Goal: Information Seeking & Learning: Learn about a topic

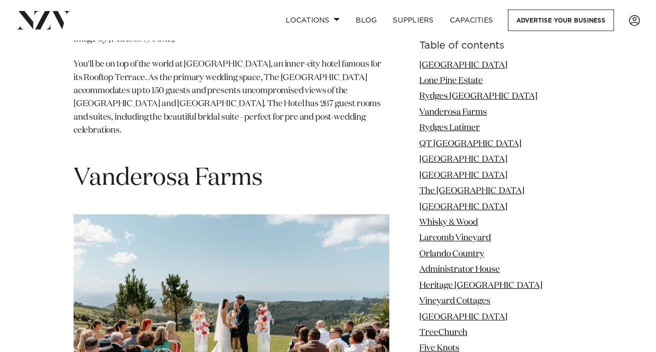
scroll to position [2261, 0]
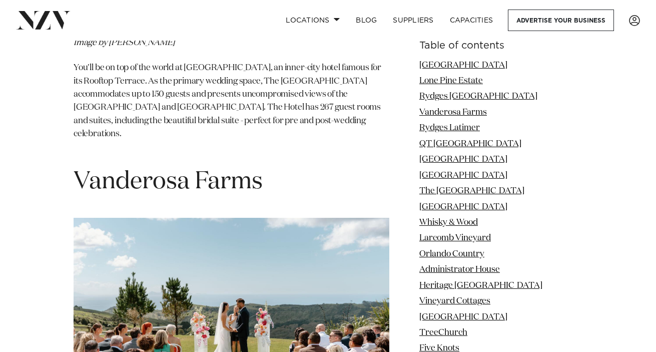
click at [193, 166] on h1 "Vanderosa Farms" at bounding box center [232, 182] width 316 height 32
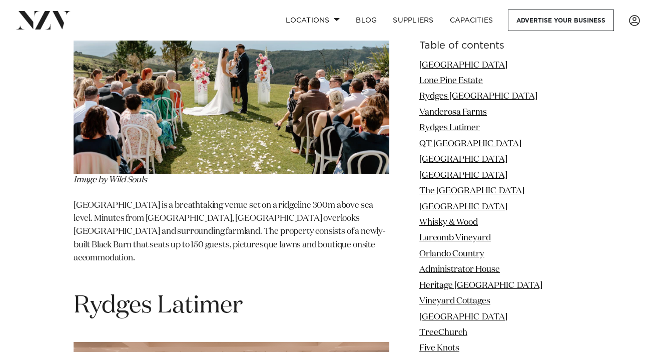
copy section "Vanderosa Farms"
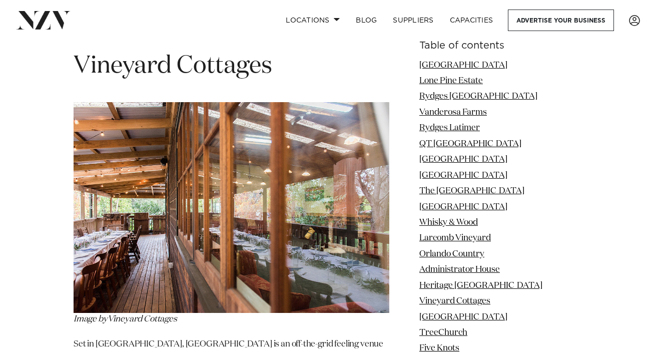
scroll to position [6871, 0]
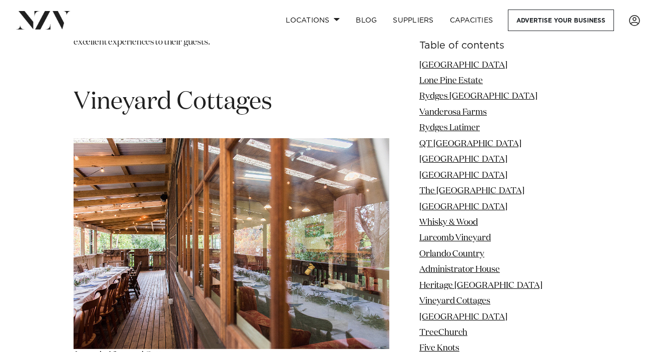
click at [213, 90] on span "Vineyard Cottages" at bounding box center [173, 102] width 199 height 24
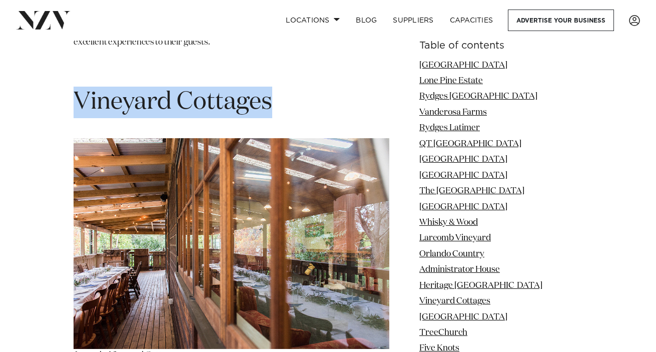
click at [213, 90] on span "Vineyard Cottages" at bounding box center [173, 102] width 199 height 24
copy section "Vineyard Cottages"
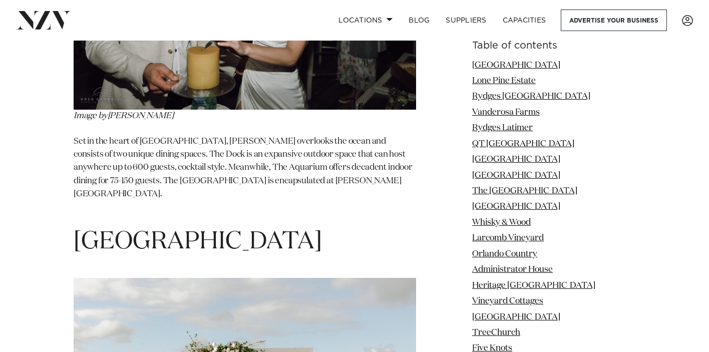
scroll to position [18448, 0]
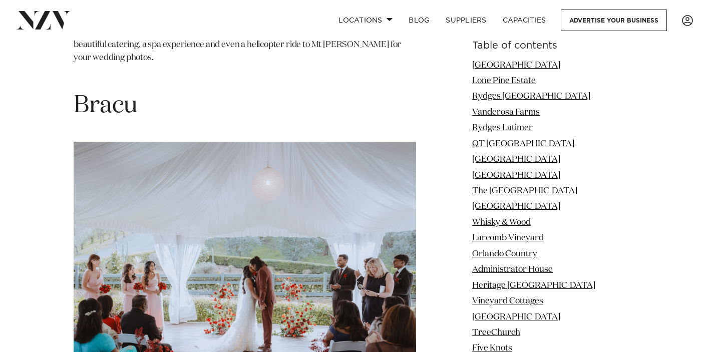
scroll to position [20174, 0]
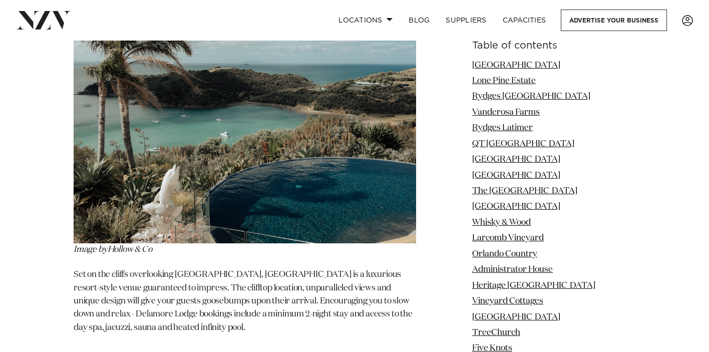
scroll to position [21060, 0]
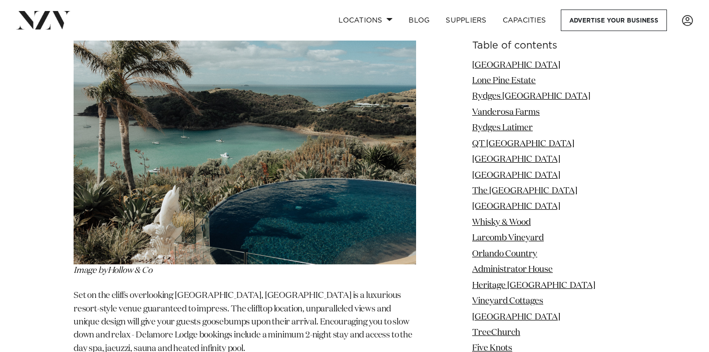
copy section "Hilton Taupo"
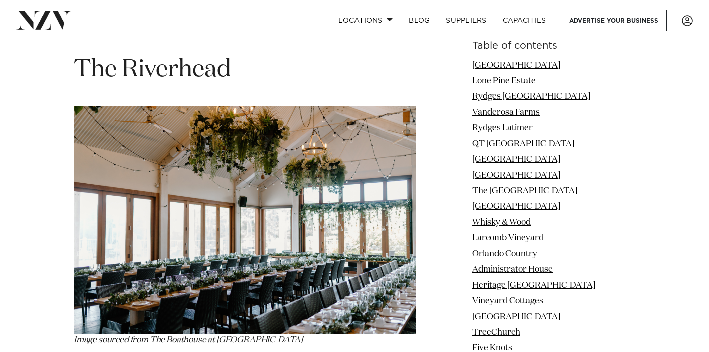
scroll to position [21742, 0]
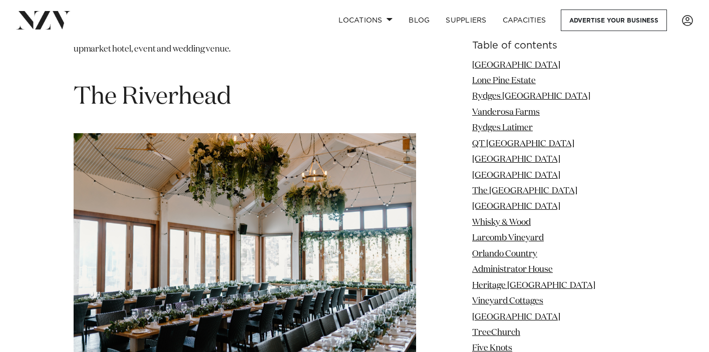
copy section "Longfords Estate"
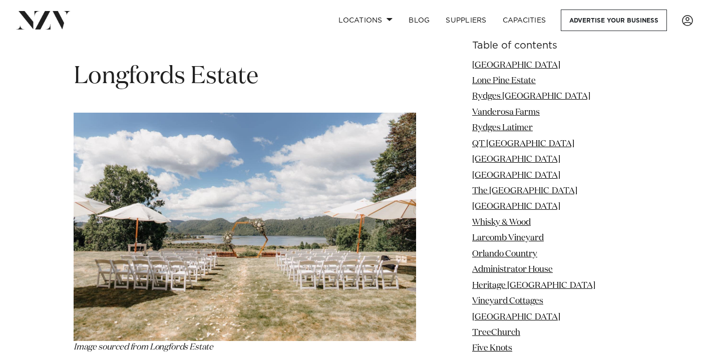
scroll to position [799, 0]
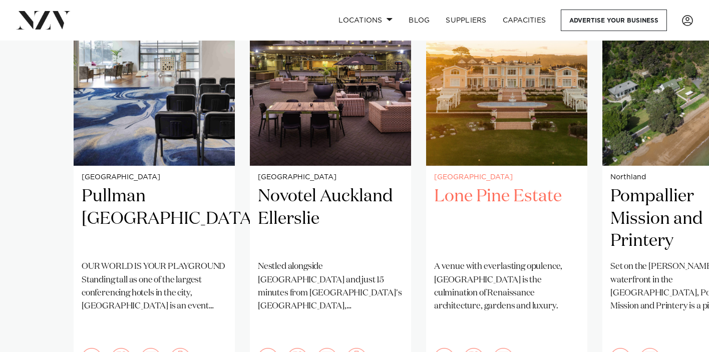
click at [506, 196] on h2 "Lone Pine Estate" at bounding box center [506, 219] width 145 height 68
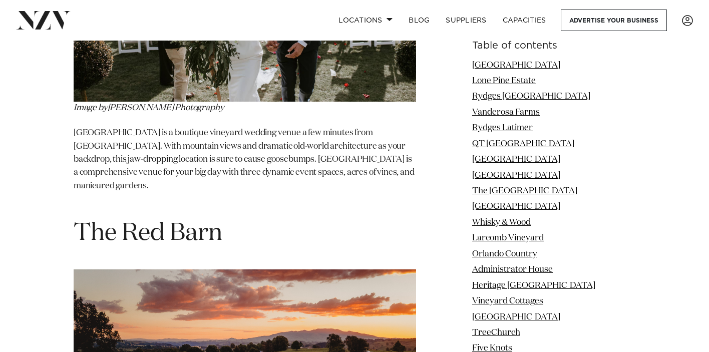
scroll to position [15924, 0]
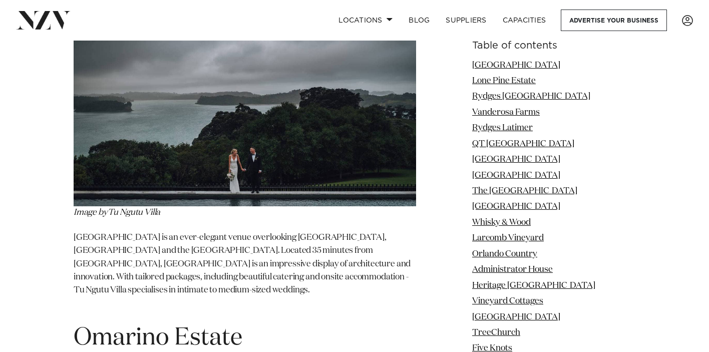
scroll to position [16773, 0]
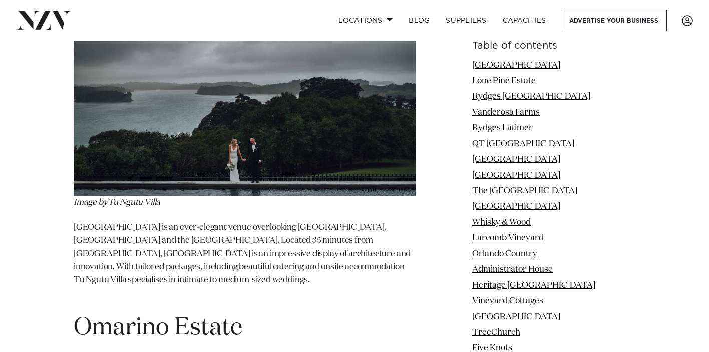
click at [234, 316] on span "Omarino Estate" at bounding box center [158, 328] width 169 height 24
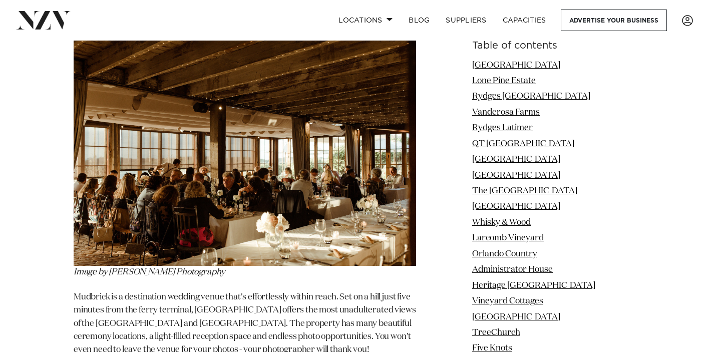
scroll to position [19529, 0]
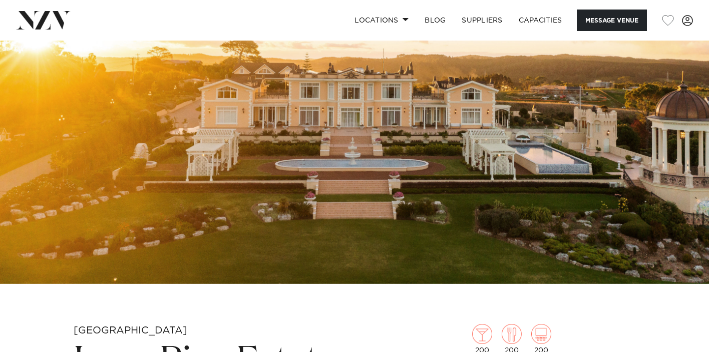
scroll to position [321, 0]
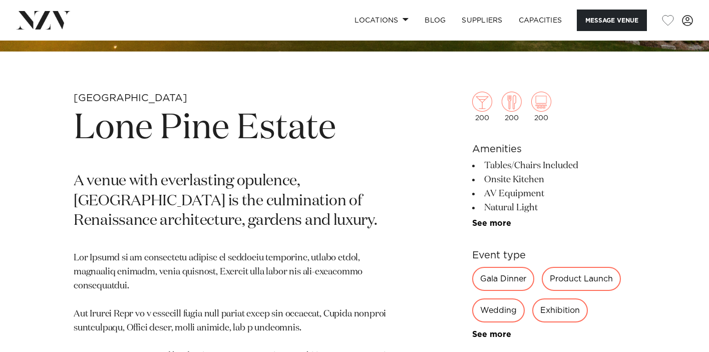
click at [293, 128] on h1 "Lone Pine Estate" at bounding box center [237, 129] width 327 height 46
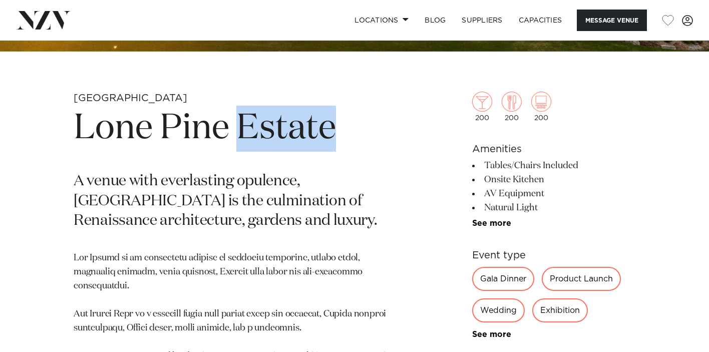
click at [293, 128] on h1 "Lone Pine Estate" at bounding box center [237, 129] width 327 height 46
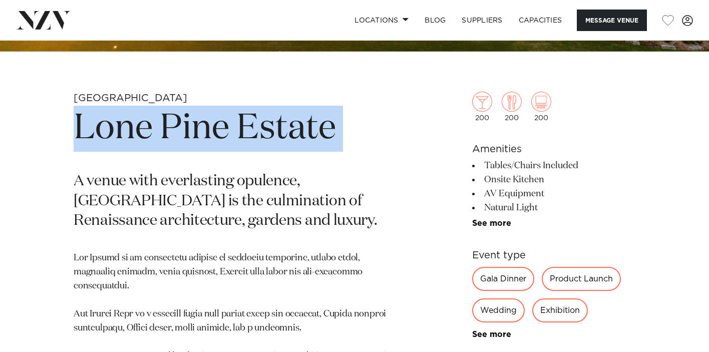
copy section "Lone Pine Estate"
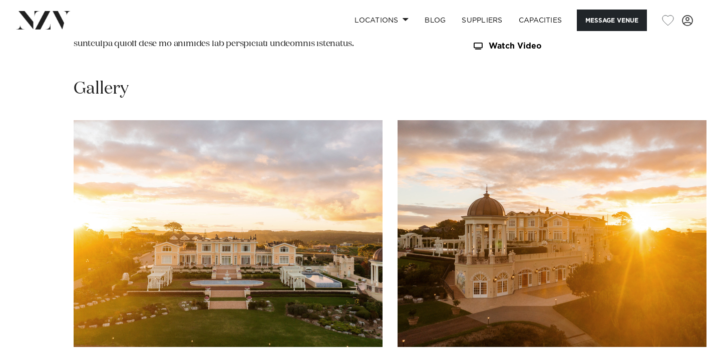
scroll to position [935, 0]
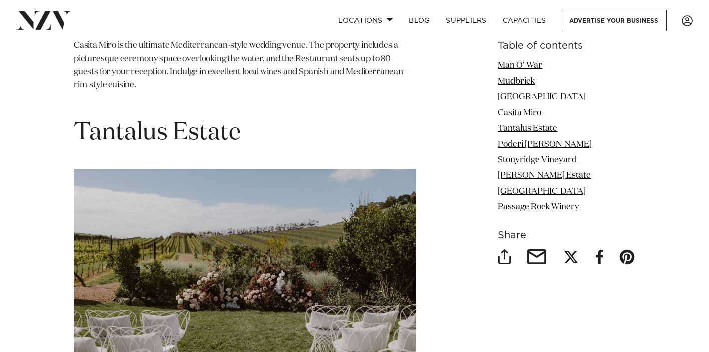
scroll to position [2817, 0]
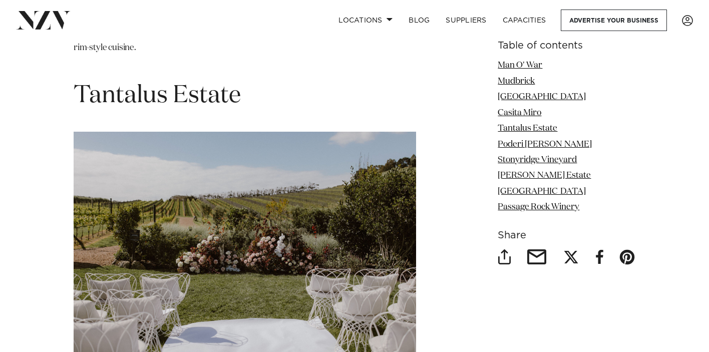
click at [224, 84] on span "Tantalus Estate" at bounding box center [157, 96] width 167 height 24
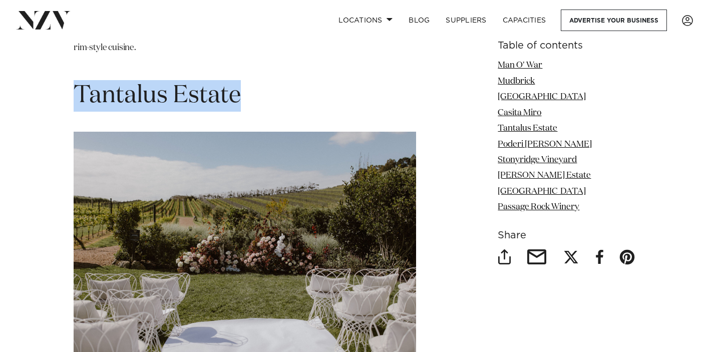
copy section "Tantalus Estate"
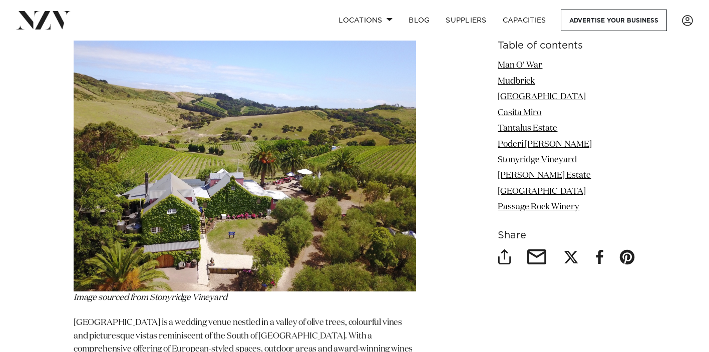
scroll to position [3631, 0]
